Goal: Transaction & Acquisition: Purchase product/service

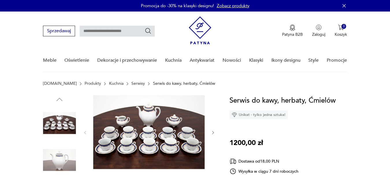
scroll to position [29, 0]
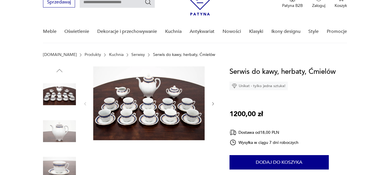
click at [67, 136] on img at bounding box center [59, 131] width 33 height 33
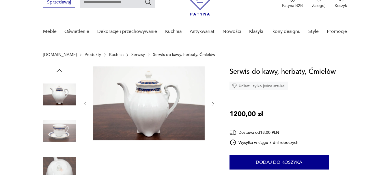
click at [58, 165] on img at bounding box center [59, 168] width 33 height 33
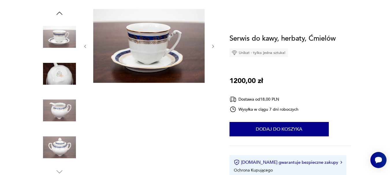
scroll to position [87, 0]
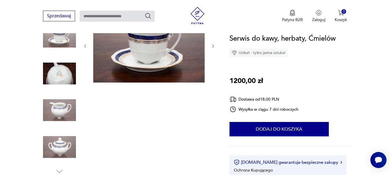
click at [64, 152] on img at bounding box center [59, 147] width 33 height 33
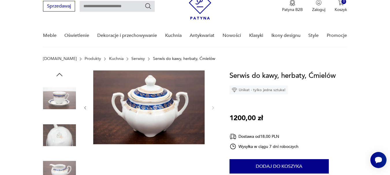
scroll to position [0, 0]
